Goal: Information Seeking & Learning: Learn about a topic

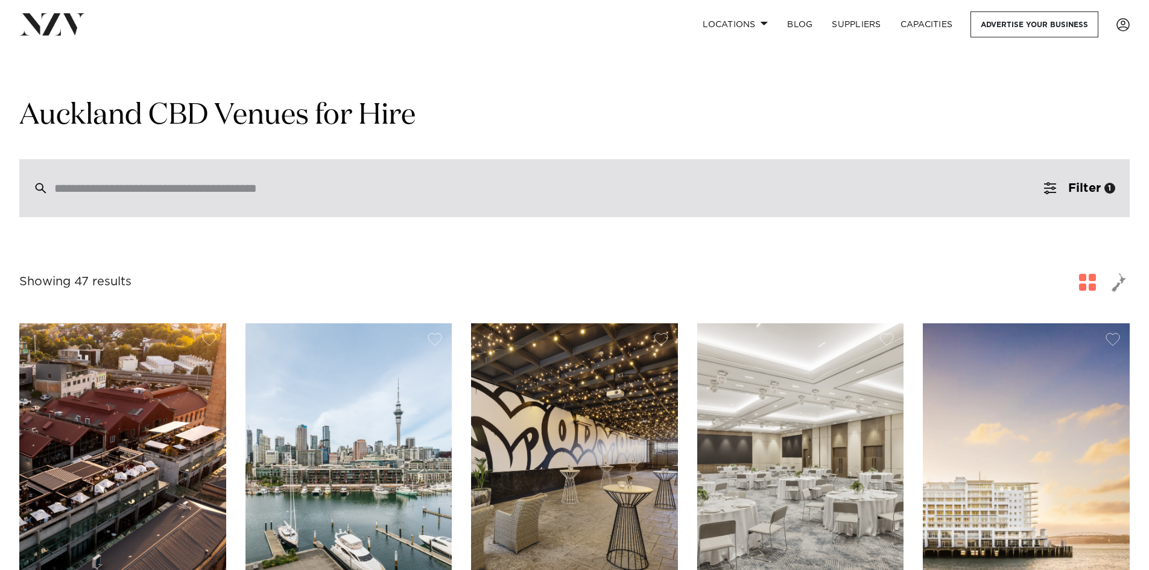
click at [383, 204] on div at bounding box center [574, 188] width 1111 height 58
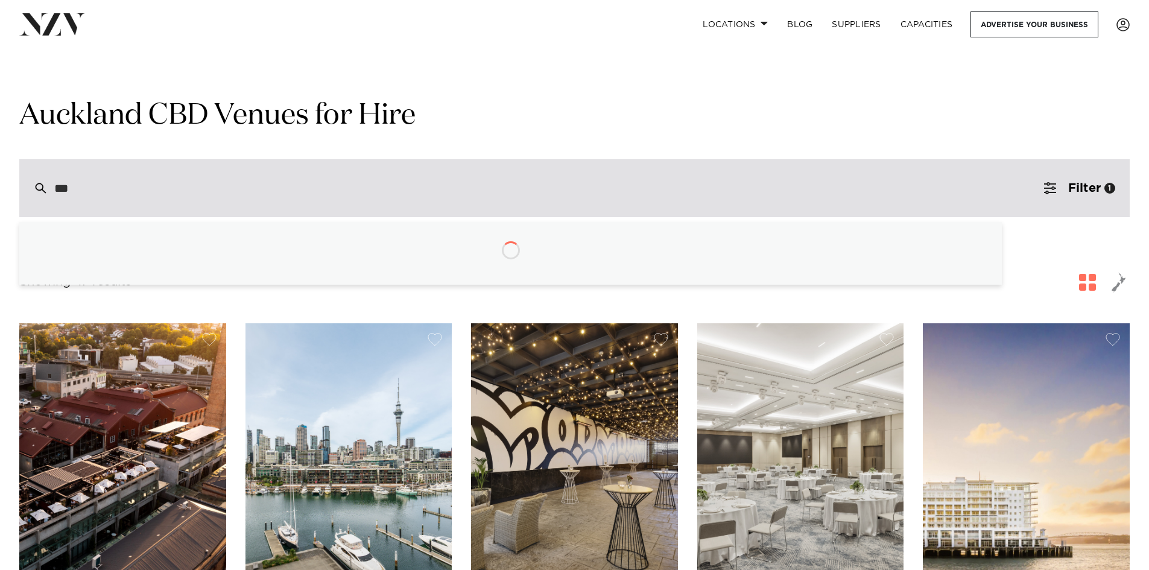
type input "****"
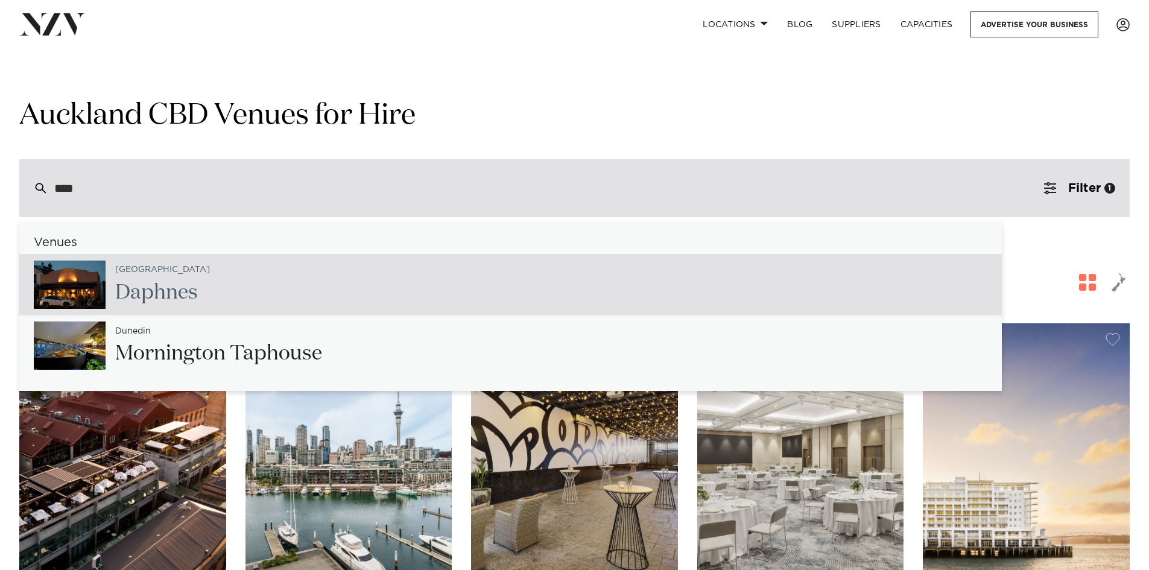
type input "**********"
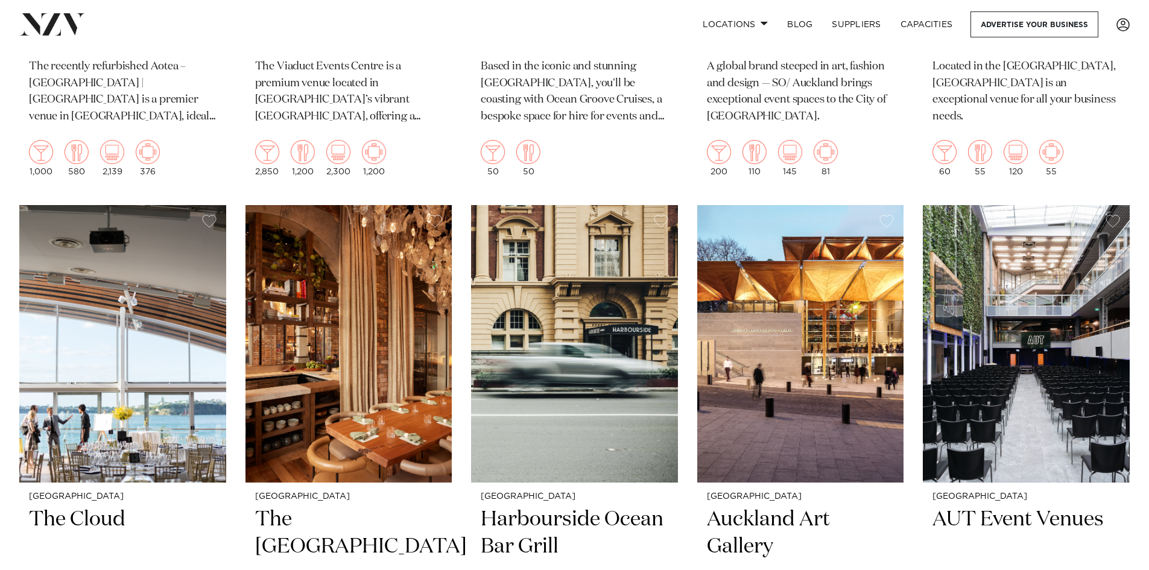
scroll to position [3077, 0]
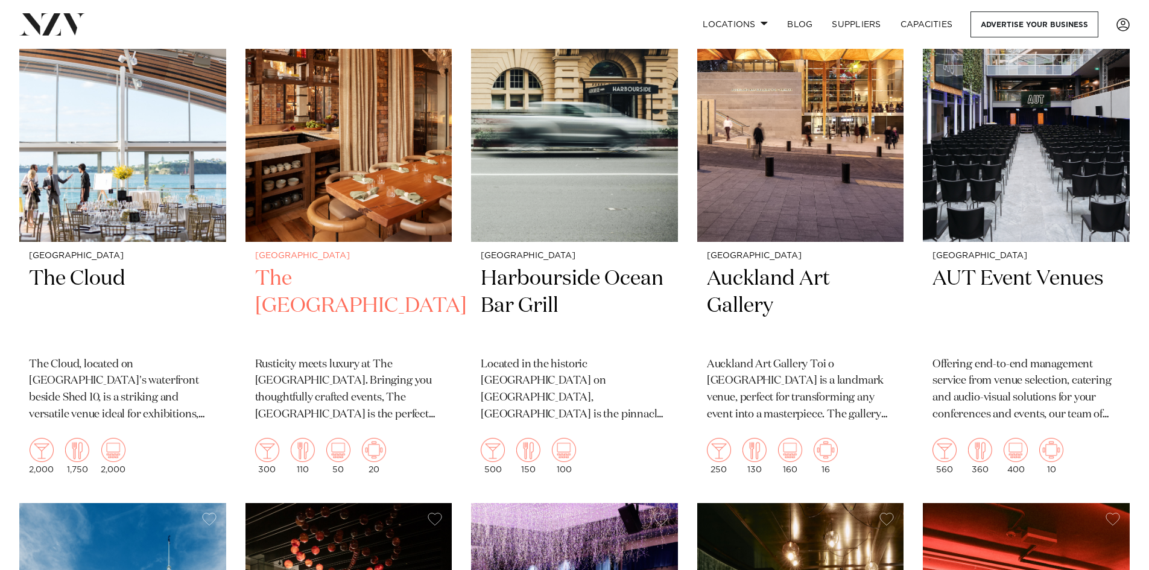
click at [349, 201] on img at bounding box center [349, 103] width 207 height 278
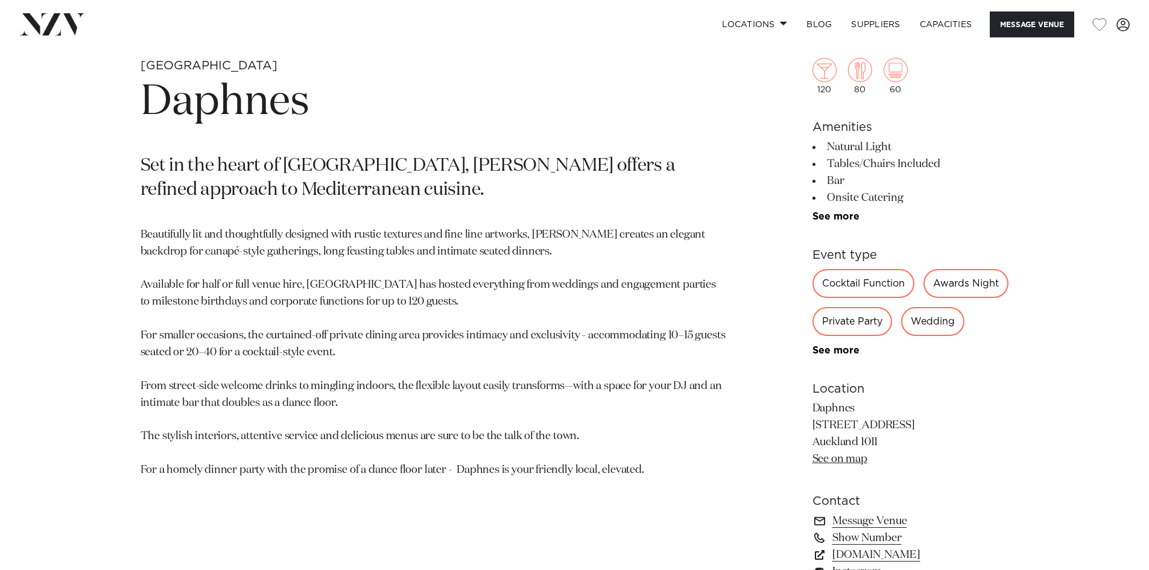
scroll to position [603, 0]
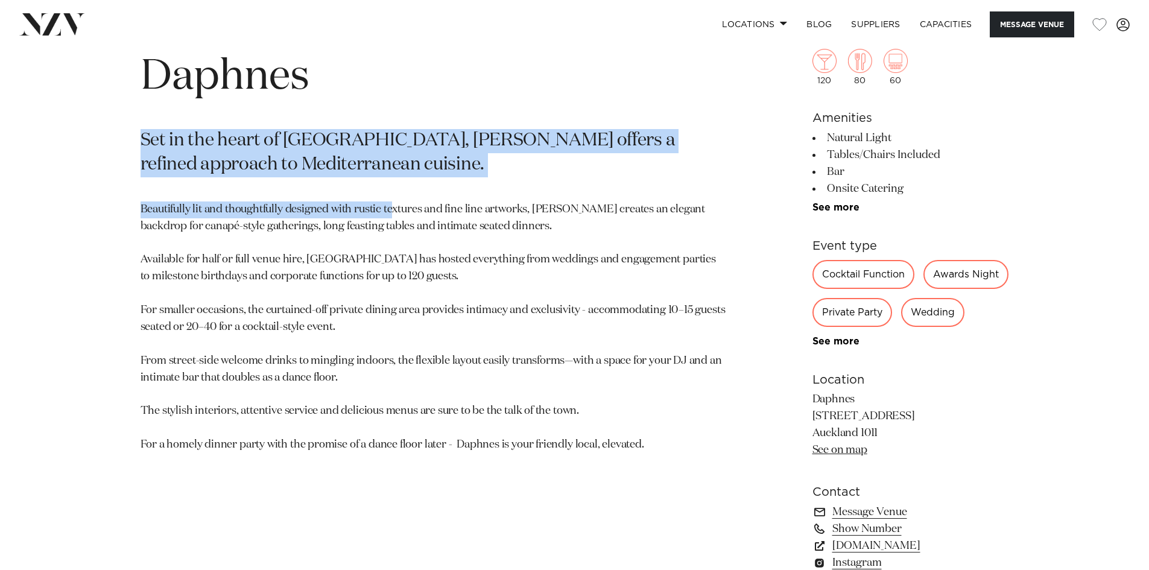
drag, startPoint x: 130, startPoint y: 142, endPoint x: 393, endPoint y: 181, distance: 265.9
click at [393, 181] on div "Auckland Daphnes Set in the heart of Ponsonby, Daphnes offers a refined approac…" at bounding box center [575, 322] width 1027 height 578
drag, startPoint x: 393, startPoint y: 176, endPoint x: 367, endPoint y: 182, distance: 26.5
click at [392, 176] on section "Auckland Daphnes Set in the heart of Ponsonby, Daphnes offers a refined approac…" at bounding box center [434, 322] width 586 height 578
click at [346, 184] on section "Auckland Daphnes Set in the heart of Ponsonby, Daphnes offers a refined approac…" at bounding box center [434, 322] width 586 height 578
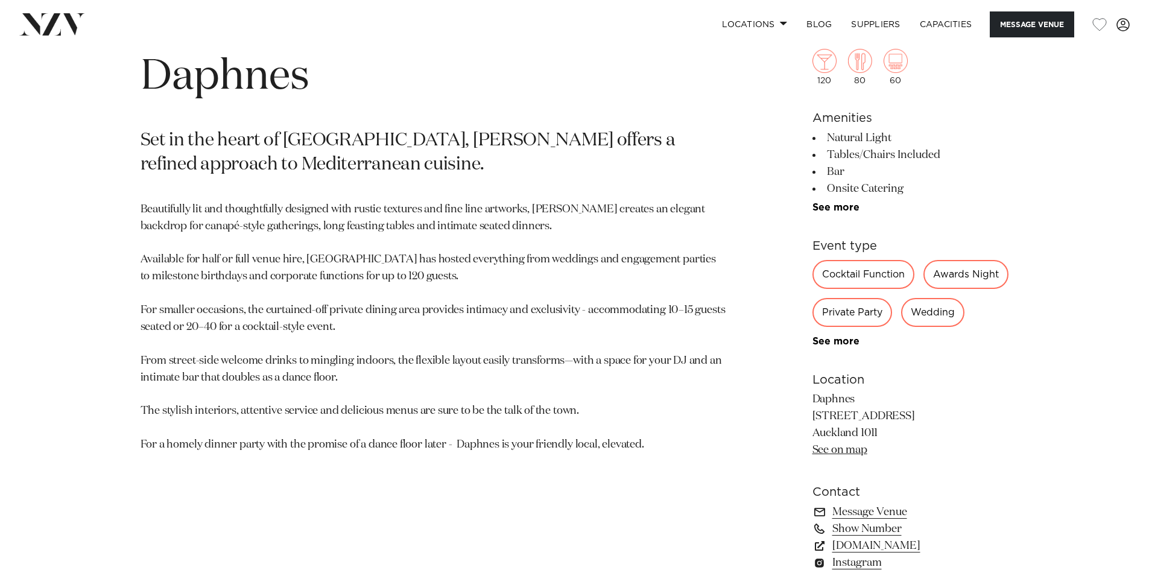
click at [342, 184] on section "Auckland Daphnes Set in the heart of Ponsonby, Daphnes offers a refined approac…" at bounding box center [434, 322] width 586 height 578
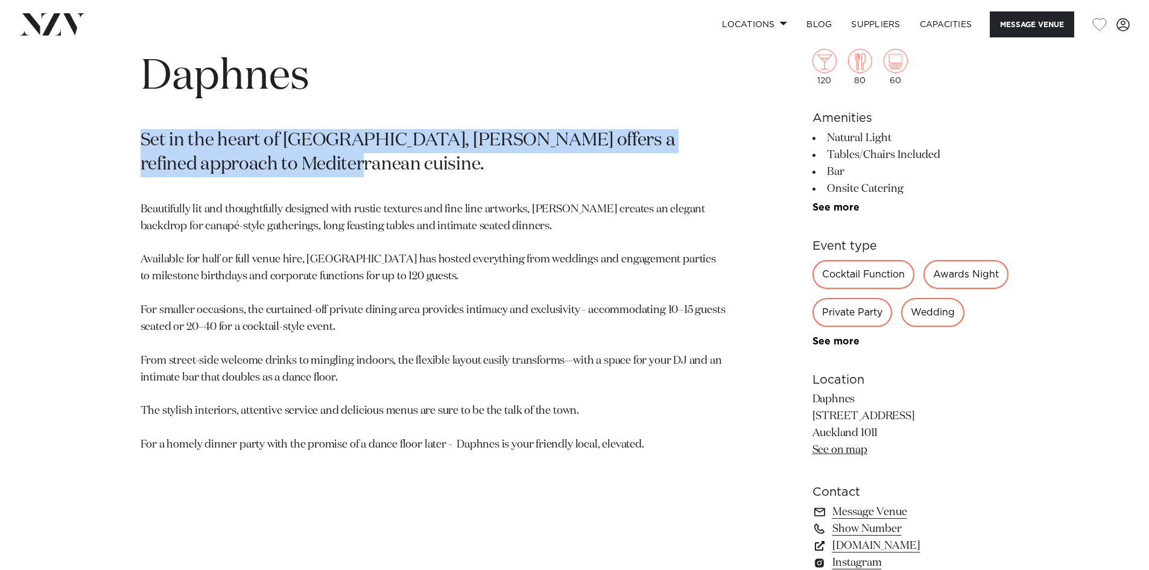
drag, startPoint x: 285, startPoint y: 183, endPoint x: 335, endPoint y: 161, distance: 55.1
click at [335, 161] on div "Auckland Daphnes Set in the heart of Ponsonby, Daphnes offers a refined approac…" at bounding box center [575, 322] width 1027 height 578
copy p "Set in the heart of Ponsonby, Daphnes offers a refined approach to Mediterranea…"
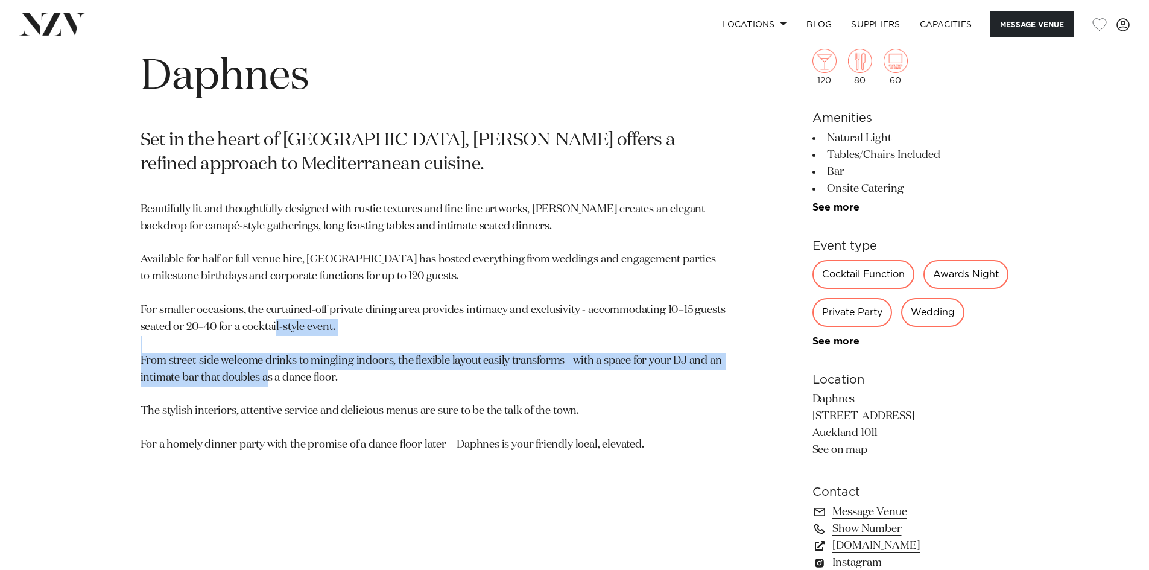
drag, startPoint x: 135, startPoint y: 363, endPoint x: 365, endPoint y: 377, distance: 230.3
click at [365, 377] on div "Auckland Daphnes Set in the heart of Ponsonby, Daphnes offers a refined approac…" at bounding box center [575, 322] width 1027 height 578
copy p "From street-side welcome drinks to mingling indoors, the flexible layout easily…"
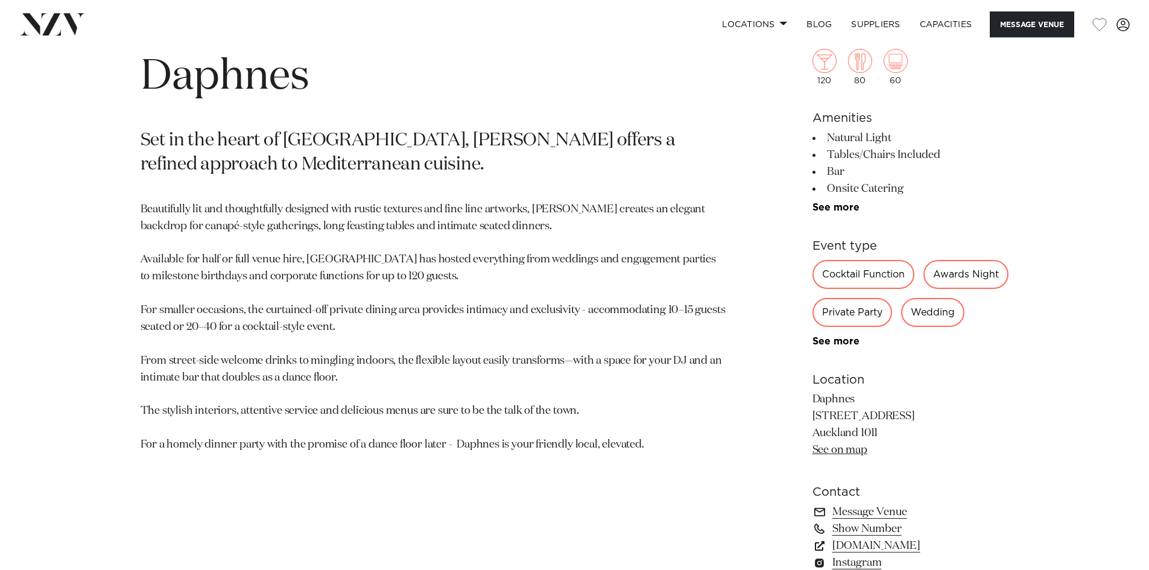
click at [221, 346] on p "Beautifully lit and thoughtfully designed with rustic textures and fine line ar…" at bounding box center [434, 327] width 586 height 252
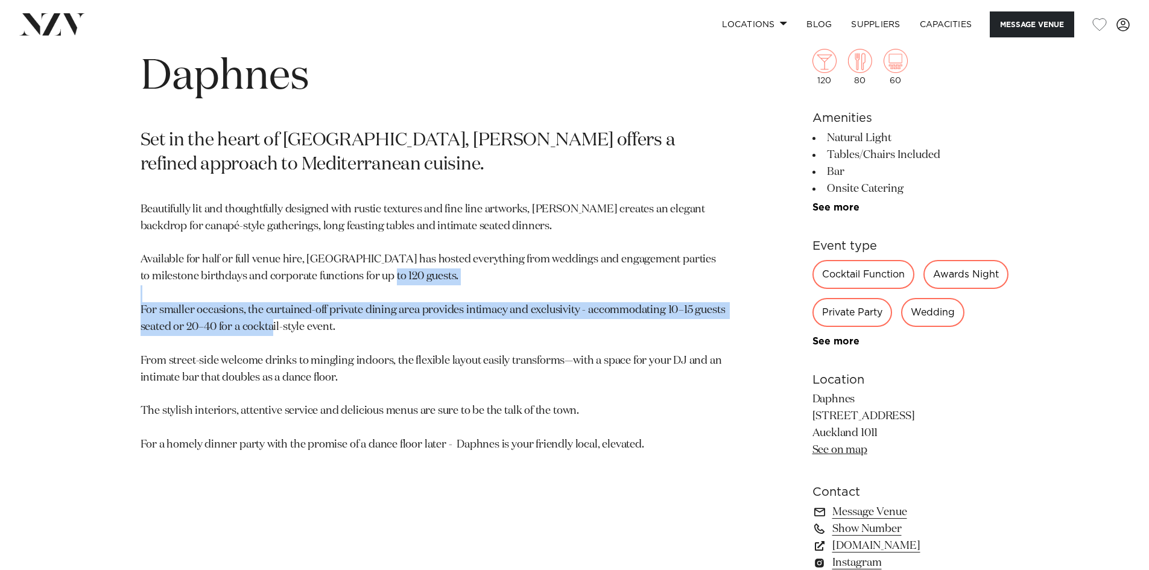
drag, startPoint x: 121, startPoint y: 309, endPoint x: 462, endPoint y: 339, distance: 342.2
click at [462, 339] on div "Auckland Daphnes Set in the heart of Ponsonby, Daphnes offers a refined approac…" at bounding box center [575, 322] width 1027 height 578
copy p "For smaller occasions, the curtained-off private dining area provides intimacy …"
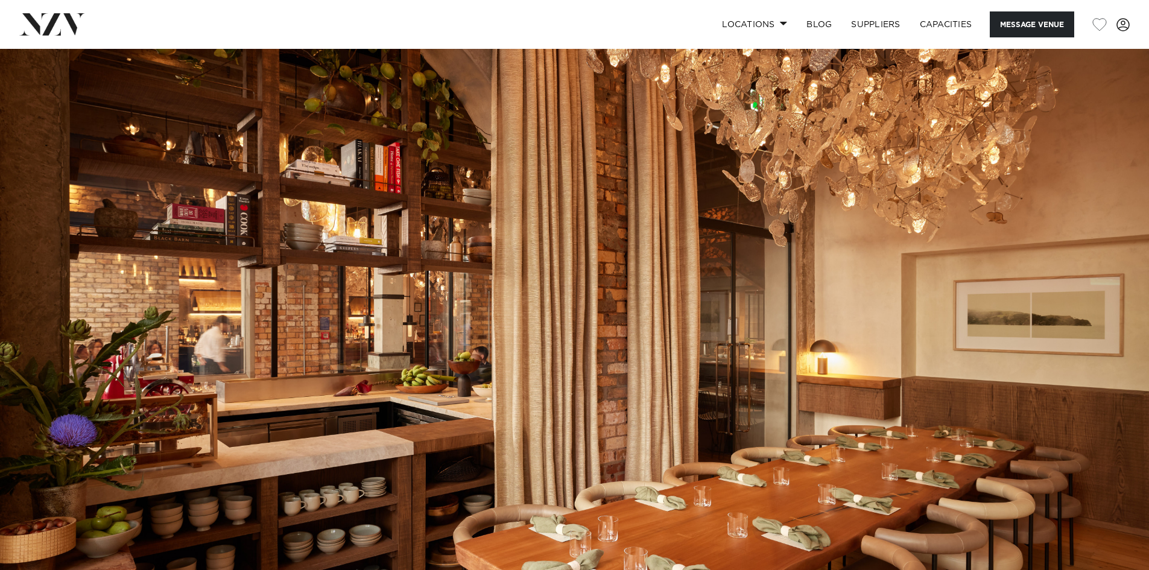
click at [54, 24] on img at bounding box center [52, 24] width 66 height 22
